Goal: Task Accomplishment & Management: Manage account settings

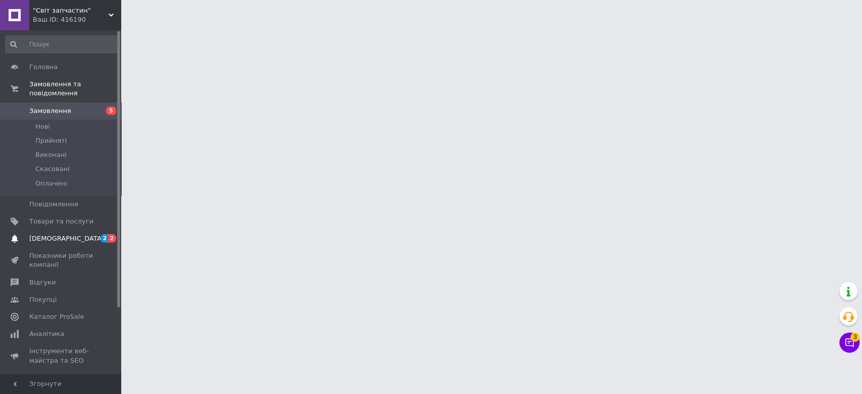
click at [54, 234] on span "[DEMOGRAPHIC_DATA]" at bounding box center [66, 238] width 75 height 9
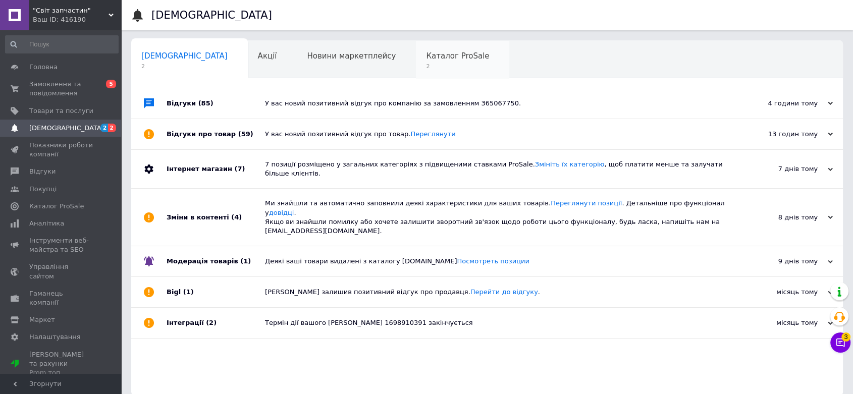
click at [426, 66] on span "2" at bounding box center [457, 67] width 63 height 8
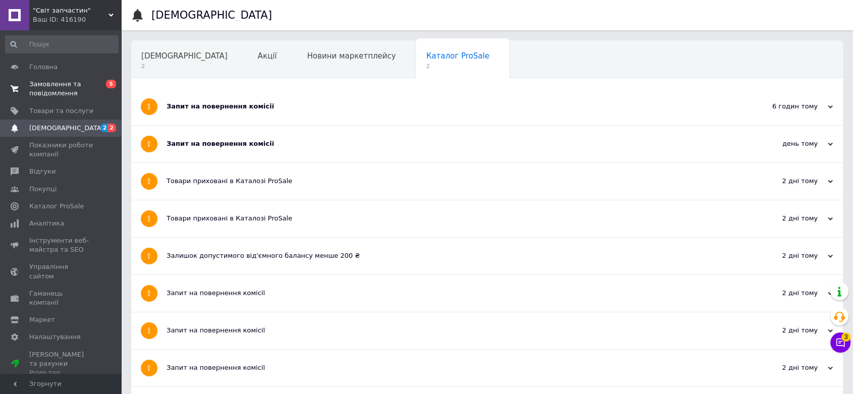
click at [51, 95] on span "Замовлення та повідомлення" at bounding box center [61, 89] width 64 height 18
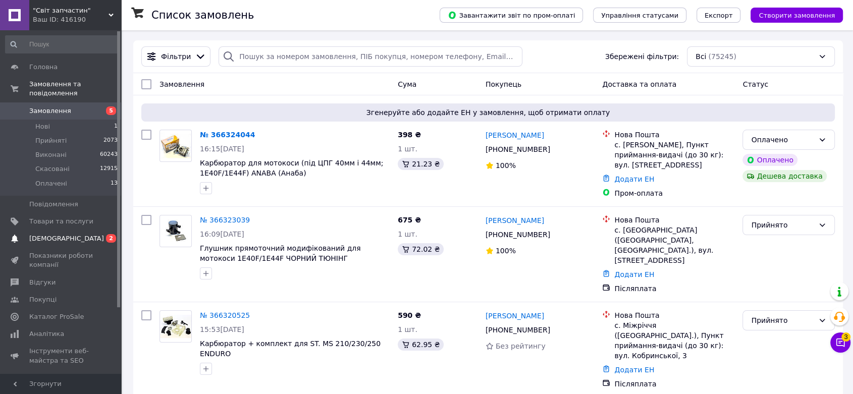
click at [59, 234] on span "[DEMOGRAPHIC_DATA]" at bounding box center [66, 238] width 75 height 9
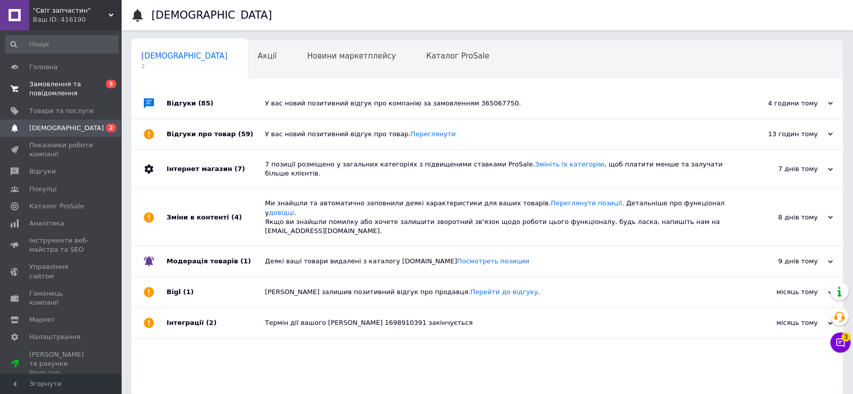
click at [72, 93] on span "Замовлення та повідомлення" at bounding box center [61, 89] width 64 height 18
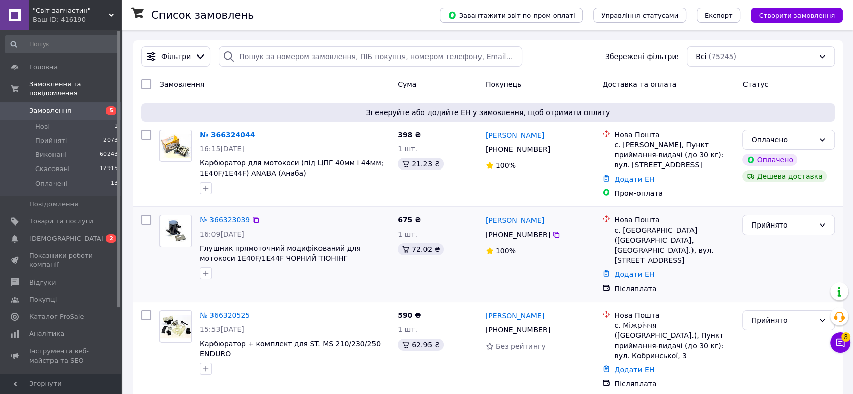
scroll to position [112, 0]
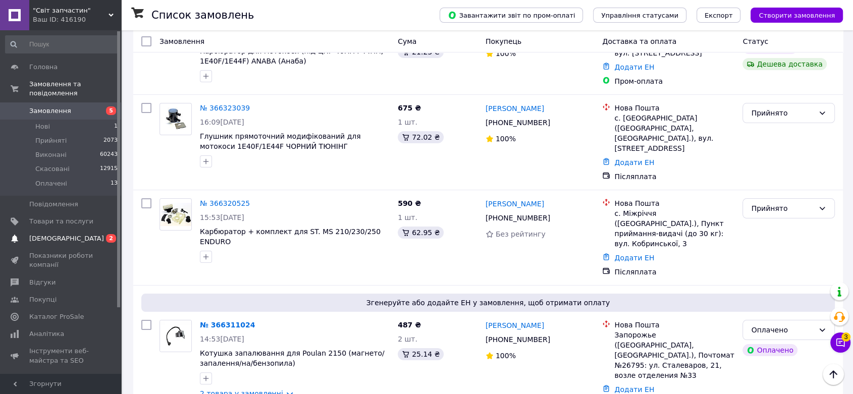
click at [43, 234] on span "[DEMOGRAPHIC_DATA]" at bounding box center [66, 238] width 75 height 9
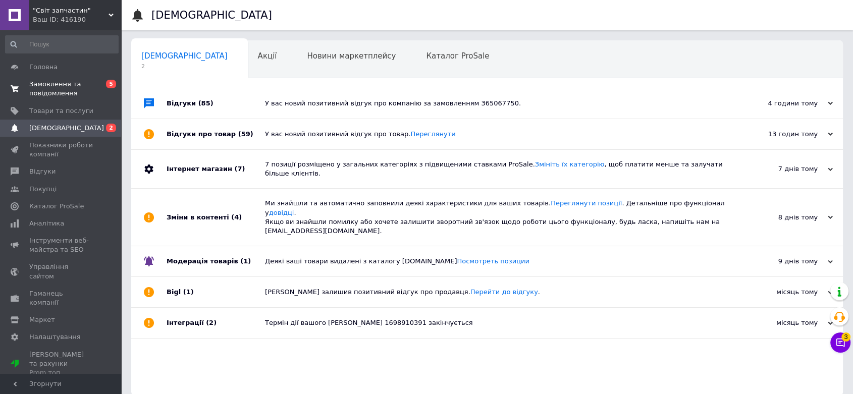
click at [47, 91] on span "Замовлення та повідомлення" at bounding box center [61, 89] width 64 height 18
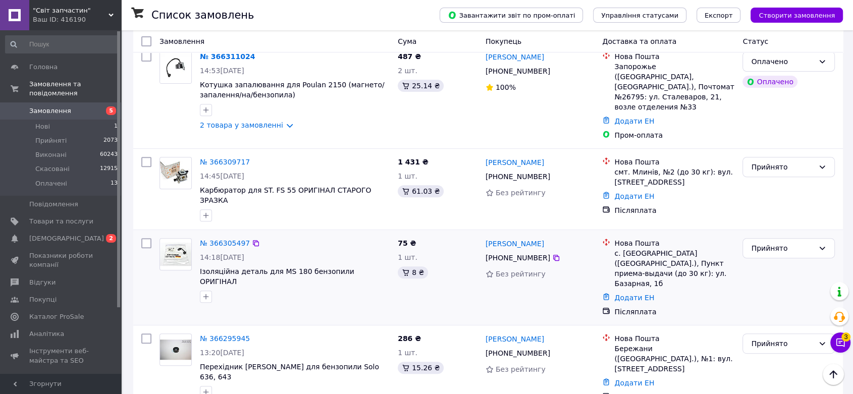
scroll to position [392, 0]
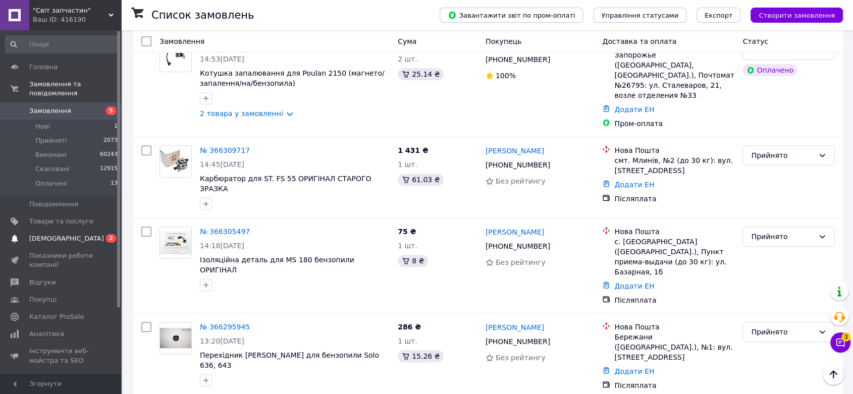
click at [73, 234] on span "[DEMOGRAPHIC_DATA]" at bounding box center [61, 238] width 64 height 9
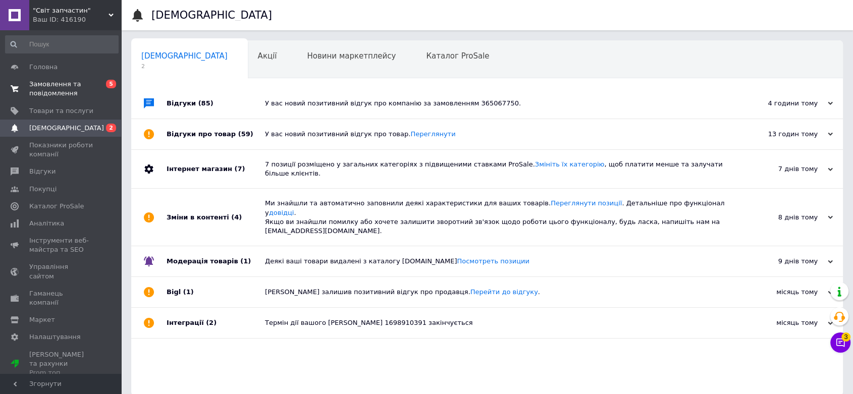
click at [51, 85] on span "Замовлення та повідомлення" at bounding box center [61, 89] width 64 height 18
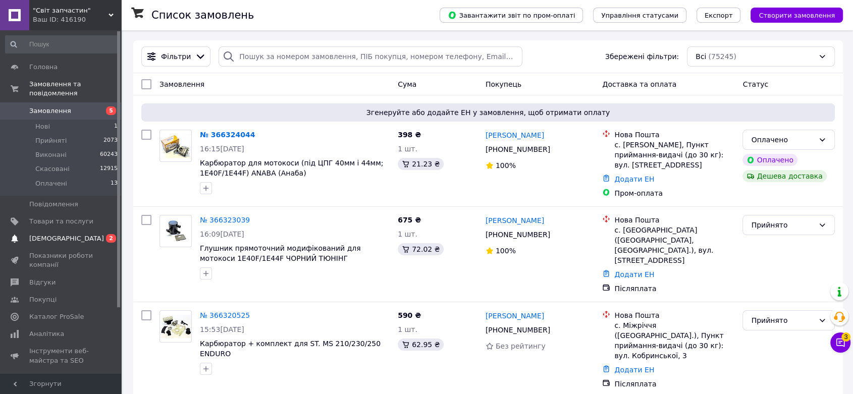
click at [89, 234] on span "[DEMOGRAPHIC_DATA]" at bounding box center [61, 238] width 64 height 9
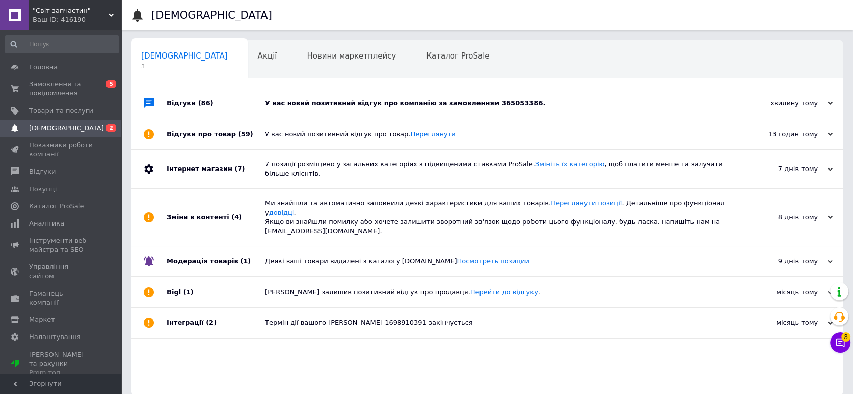
click at [360, 106] on div "У вас новий позитивний відгук про компанію за замовленням 365053386." at bounding box center [498, 103] width 467 height 9
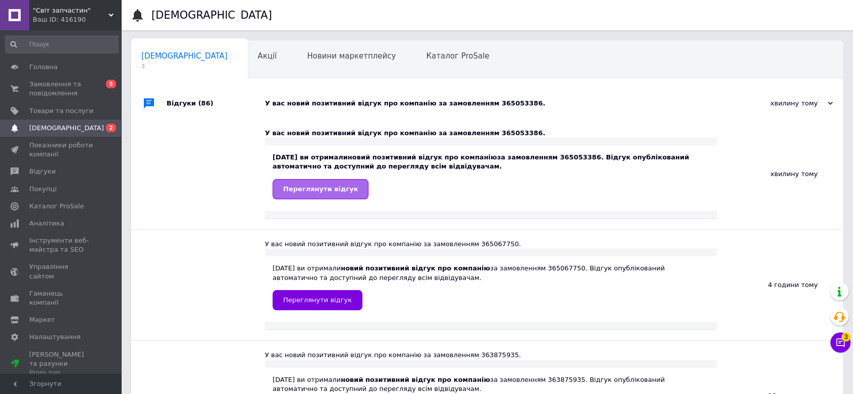
click at [330, 188] on span "Переглянути відгук" at bounding box center [320, 189] width 75 height 8
click at [36, 88] on span "Замовлення та повідомлення" at bounding box center [61, 89] width 64 height 18
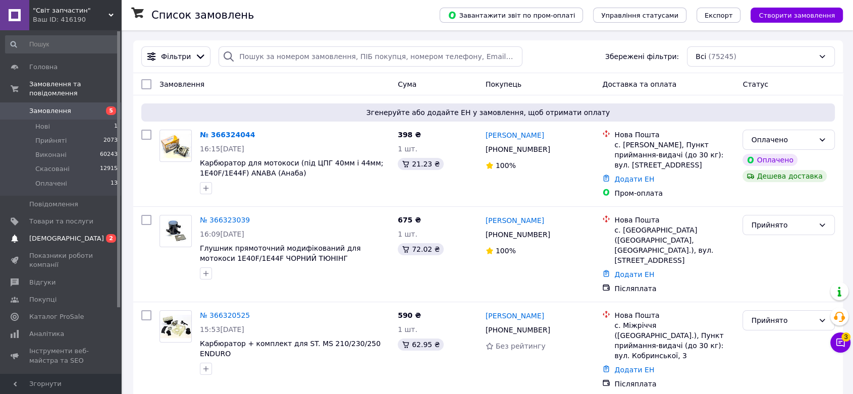
click at [79, 234] on span "[DEMOGRAPHIC_DATA]" at bounding box center [61, 238] width 64 height 9
